Goal: Check status

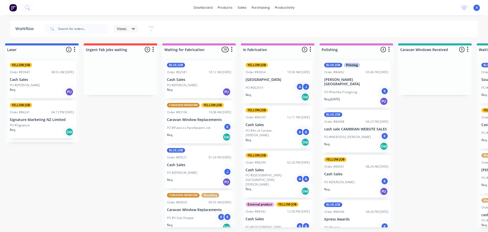
scroll to position [212, 0]
click at [225, 126] on div "K" at bounding box center [227, 127] width 8 height 8
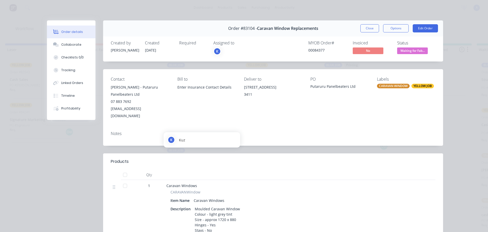
click at [216, 49] on div "K" at bounding box center [217, 51] width 8 height 8
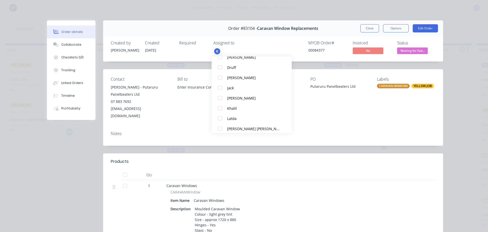
scroll to position [53, 0]
click at [222, 116] on div at bounding box center [220, 118] width 10 height 10
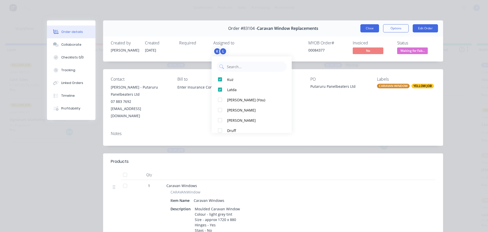
click at [366, 27] on button "Close" at bounding box center [369, 28] width 19 height 8
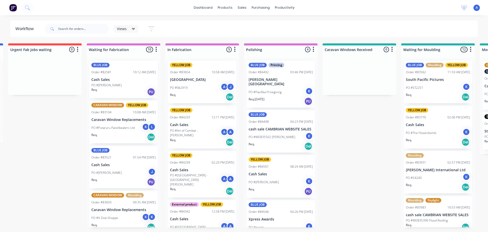
scroll to position [0, 474]
click at [134, 29] on icon at bounding box center [134, 29] width 4 height 2
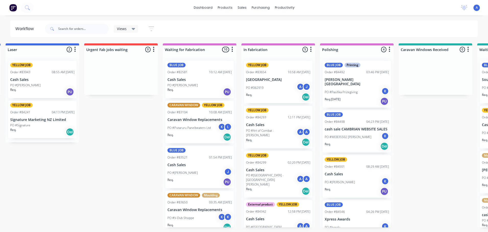
scroll to position [0, 396]
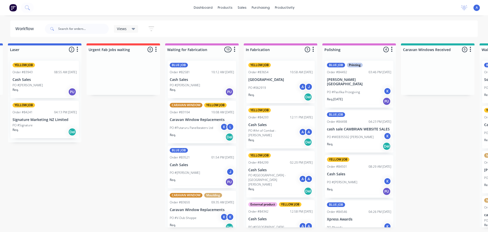
click at [220, 215] on div "K" at bounding box center [224, 217] width 8 height 8
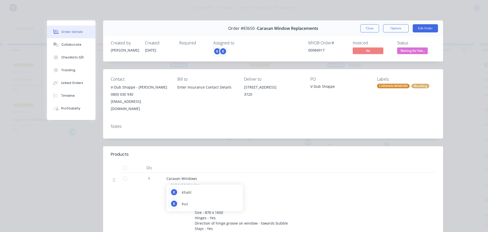
click at [409, 51] on span "Waiting for Fab..." at bounding box center [412, 50] width 31 height 6
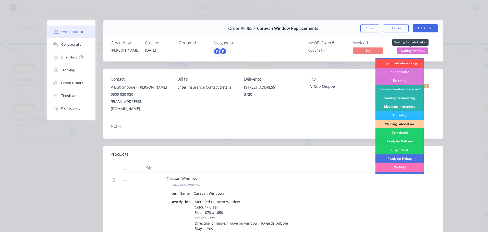
scroll to position [56, 0]
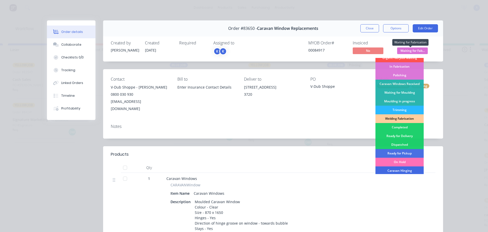
click at [404, 172] on div "Caravan Hinging" at bounding box center [399, 170] width 48 height 9
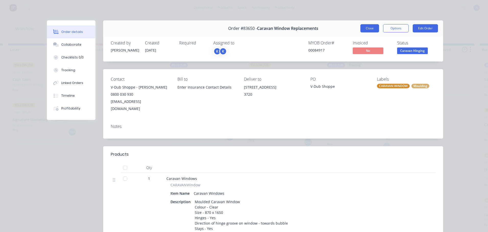
click at [368, 29] on button "Close" at bounding box center [369, 28] width 19 height 8
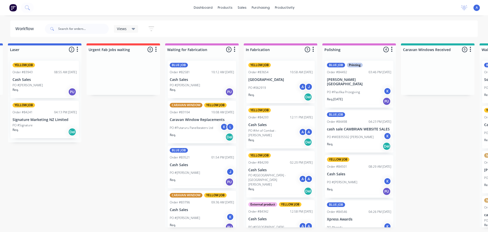
click at [200, 124] on div "PO #Putaruru Panelbeaters Ltd K L" at bounding box center [202, 128] width 64 height 10
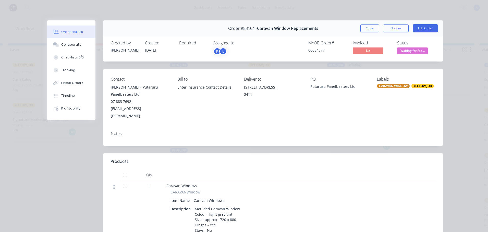
click at [409, 51] on span "Waiting for Fab..." at bounding box center [412, 50] width 31 height 6
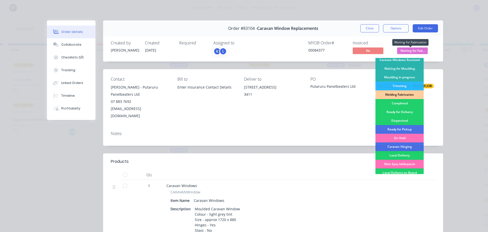
scroll to position [99, 0]
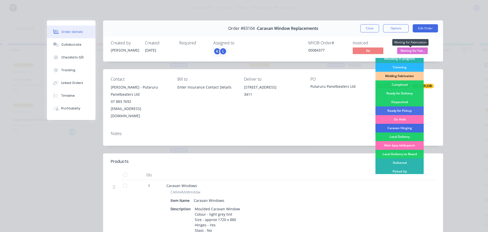
click at [405, 129] on div "Caravan Hinging" at bounding box center [399, 128] width 48 height 9
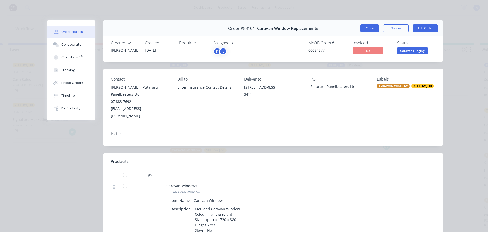
click at [367, 28] on button "Close" at bounding box center [369, 28] width 19 height 8
